Goal: Task Accomplishment & Management: Use online tool/utility

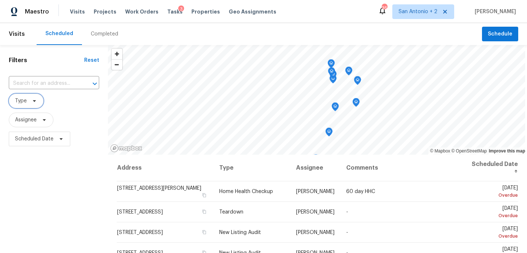
click at [35, 101] on icon at bounding box center [34, 101] width 3 height 2
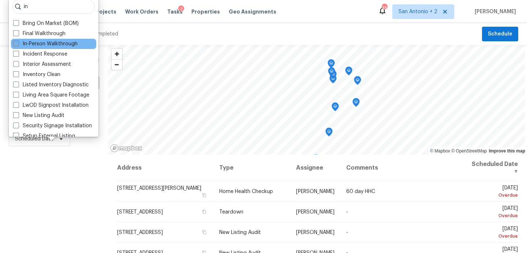
type input "in"
click at [48, 44] on label "In-Person Walkthrough" at bounding box center [45, 43] width 64 height 7
click at [18, 44] on input "In-Person Walkthrough" at bounding box center [15, 42] width 5 height 5
checkbox input "true"
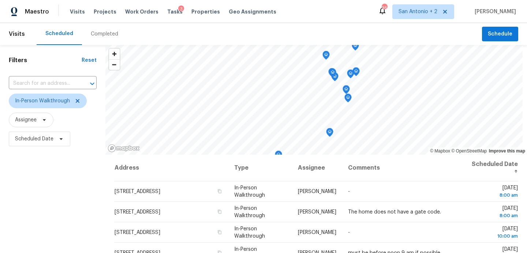
click at [73, 198] on div "Filters Reset ​ In-Person Walkthrough Assignee Scheduled Date" at bounding box center [52, 201] width 105 height 312
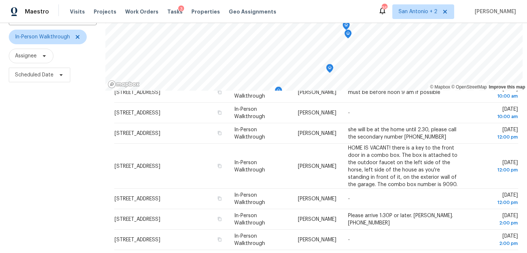
scroll to position [54, 0]
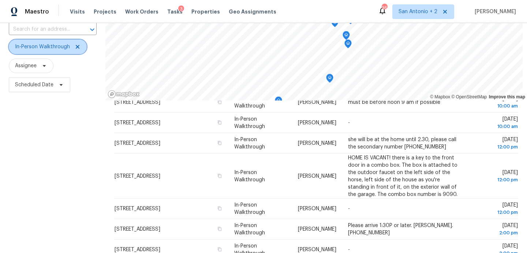
click at [43, 50] on span "In-Person Walkthrough" at bounding box center [42, 46] width 55 height 7
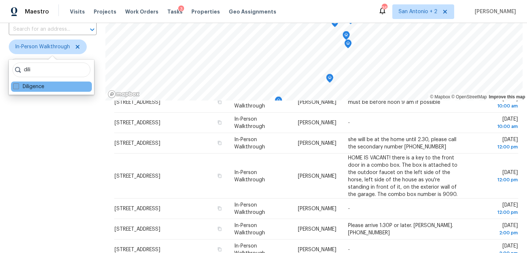
type input "dili"
click at [32, 89] on label "Diligence" at bounding box center [28, 86] width 31 height 7
click at [18, 88] on input "Diligence" at bounding box center [15, 85] width 5 height 5
checkbox input "true"
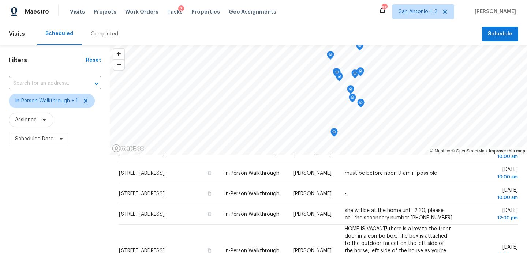
click at [91, 175] on div "Filters Reset ​ In-Person Walkthrough + 1 Assignee Scheduled Date" at bounding box center [55, 201] width 110 height 312
click at [48, 142] on span "Scheduled Date" at bounding box center [34, 138] width 38 height 7
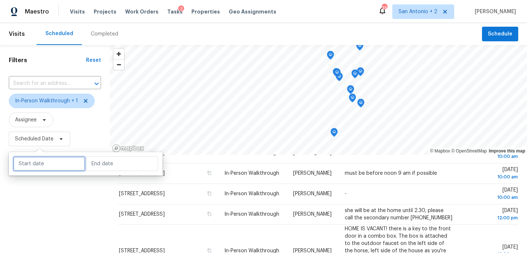
select select "9"
select select "2025"
select select "10"
select select "2025"
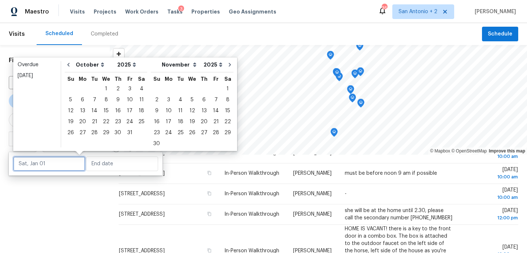
click at [53, 163] on input "text" at bounding box center [49, 164] width 72 height 15
type input "[DATE]"
click at [94, 112] on div "14" at bounding box center [95, 111] width 12 height 10
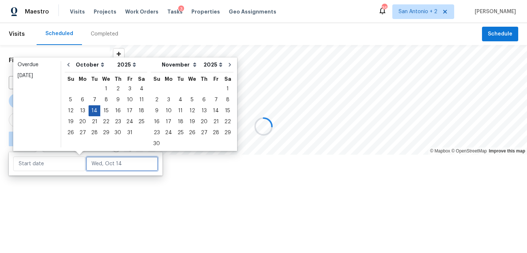
type input "[DATE]"
click at [94, 112] on div "14" at bounding box center [95, 111] width 12 height 10
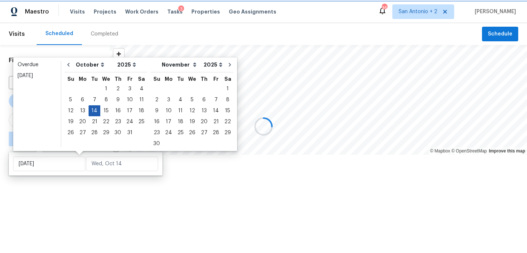
type input "[DATE]"
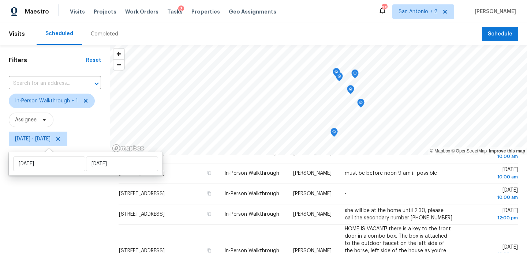
click at [65, 196] on div "Filters Reset ​ In-Person Walkthrough + 1 Assignee [DATE] - [DATE]" at bounding box center [55, 201] width 110 height 312
